Goal: Check status: Check status

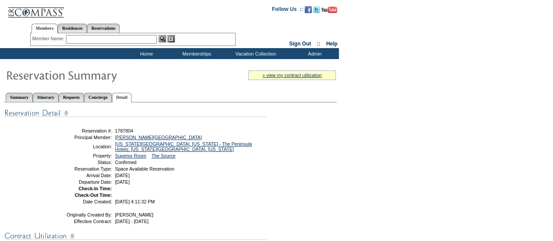
drag, startPoint x: 193, startPoint y: 170, endPoint x: 196, endPoint y: 166, distance: 4.6
click at [193, 170] on td "Space Available Reservation" at bounding box center [189, 168] width 152 height 5
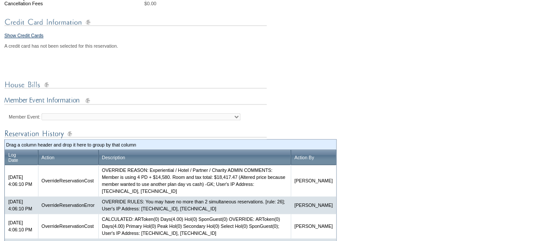
scroll to position [393, 0]
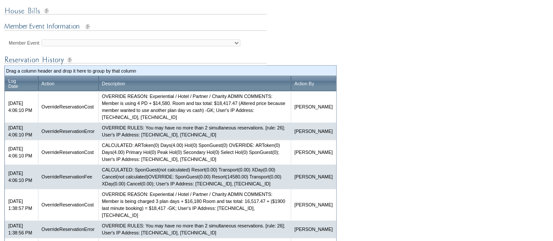
click at [177, 118] on td "OVERRIDE REASON: Experiential / Hotel / Partner / Charity ADMIN COMMENTS: Membe…" at bounding box center [194, 106] width 192 height 31
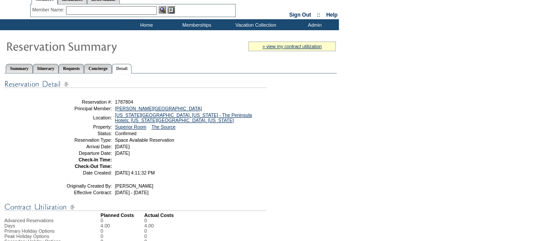
scroll to position [0, 0]
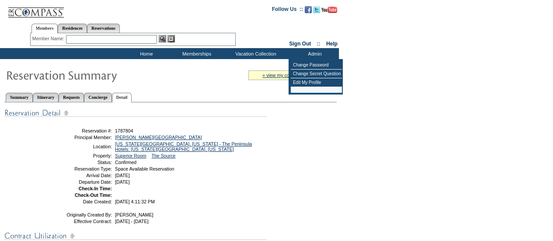
drag, startPoint x: 228, startPoint y: 161, endPoint x: 225, endPoint y: 156, distance: 6.7
click at [228, 161] on td "Confirmed" at bounding box center [189, 161] width 152 height 5
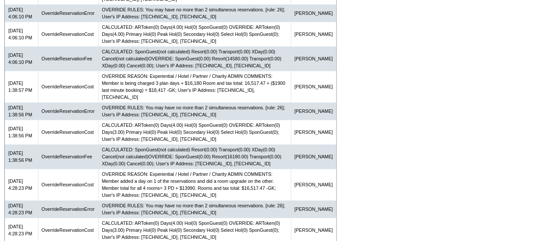
scroll to position [524, 0]
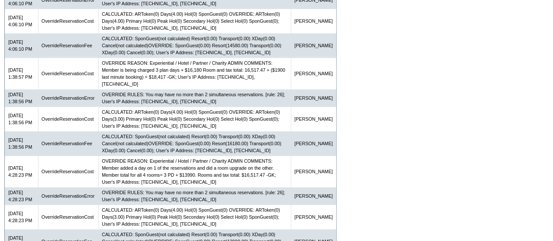
drag, startPoint x: 347, startPoint y: 112, endPoint x: 359, endPoint y: 112, distance: 11.8
click at [347, 112] on form "Follow Us ::" at bounding box center [276, 12] width 553 height 1073
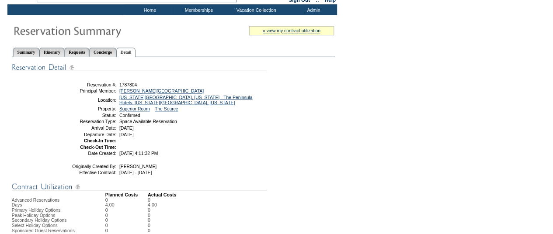
scroll to position [0, 0]
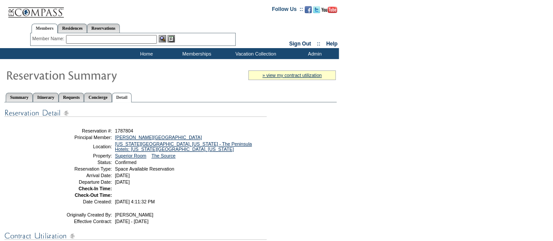
drag, startPoint x: 110, startPoint y: 25, endPoint x: 104, endPoint y: 35, distance: 11.5
click at [110, 25] on link "Reservations" at bounding box center [103, 28] width 33 height 9
click at [82, 40] on input "text" at bounding box center [83, 39] width 38 height 9
paste input "1787806"
type input "1787806"
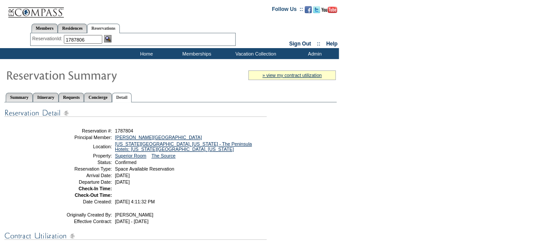
click at [104, 36] on div "1787806" at bounding box center [84, 39] width 40 height 9
click at [110, 38] on img at bounding box center [107, 38] width 7 height 7
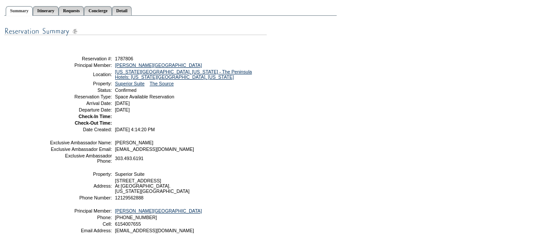
scroll to position [87, 0]
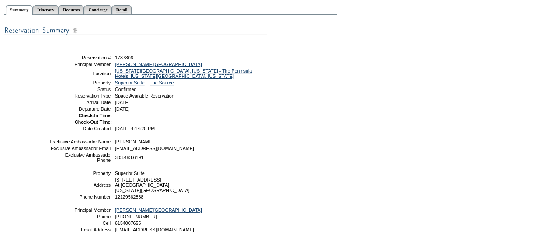
click at [132, 10] on link "Detail" at bounding box center [122, 9] width 20 height 9
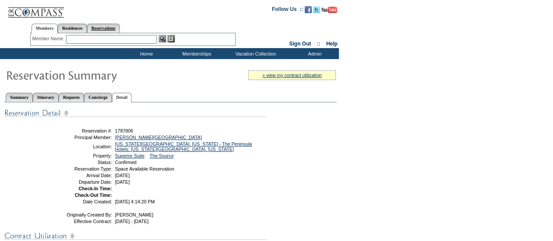
drag, startPoint x: 117, startPoint y: 28, endPoint x: 112, endPoint y: 28, distance: 4.9
click at [117, 28] on link "Reservations" at bounding box center [103, 28] width 33 height 9
click at [81, 38] on input "text" at bounding box center [83, 39] width 38 height 9
paste input "1770877"
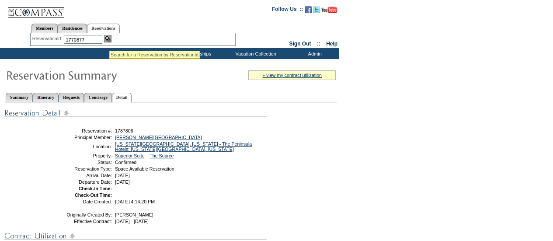
type input "1770877"
click at [109, 39] on img at bounding box center [107, 38] width 7 height 7
